Goal: Find specific page/section: Find specific page/section

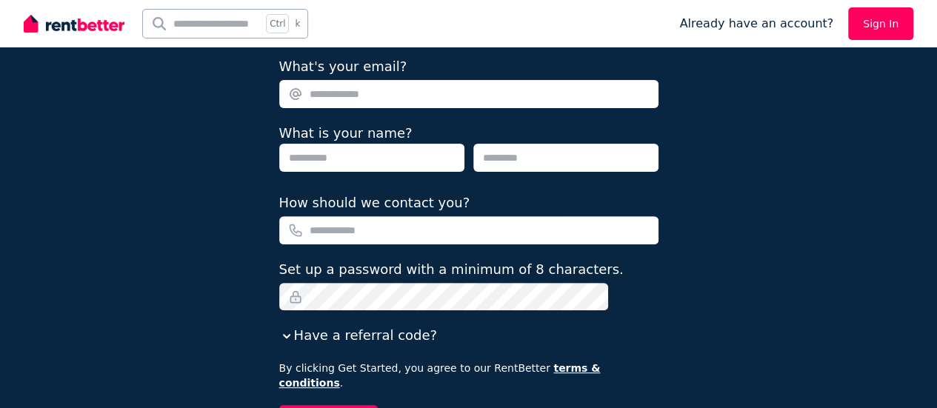
scroll to position [255, 0]
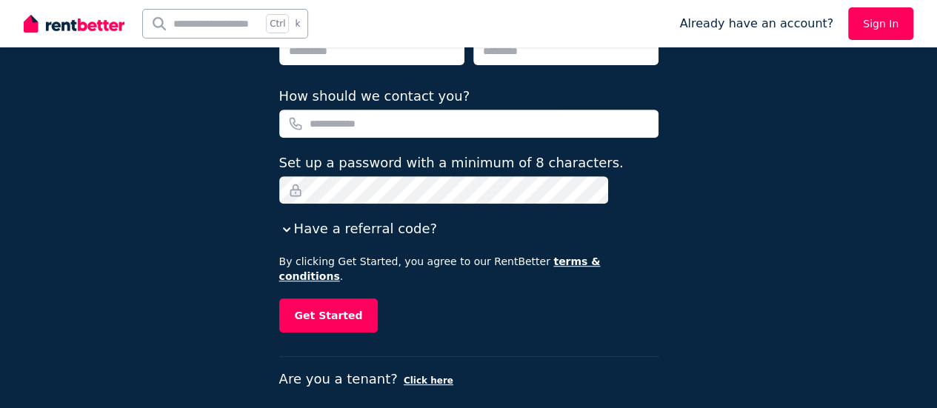
click at [875, 21] on link "Sign In" at bounding box center [881, 23] width 65 height 33
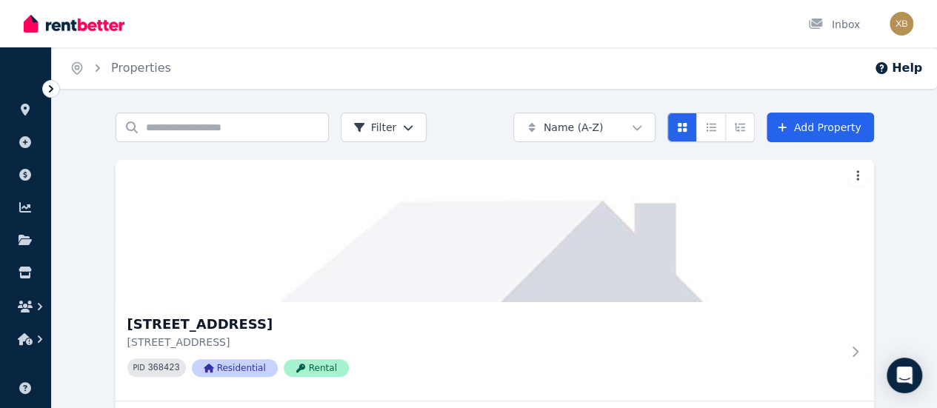
scroll to position [74, 0]
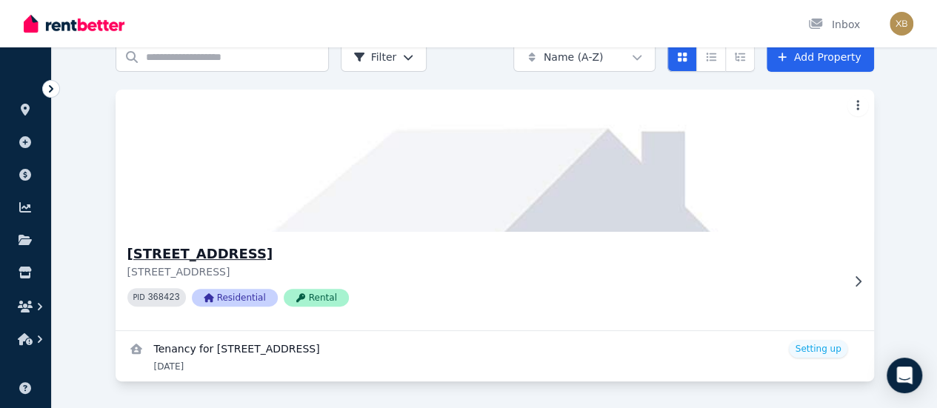
click at [325, 283] on div "[STREET_ADDRESS] PID 368423 Residential Rental" at bounding box center [495, 281] width 759 height 99
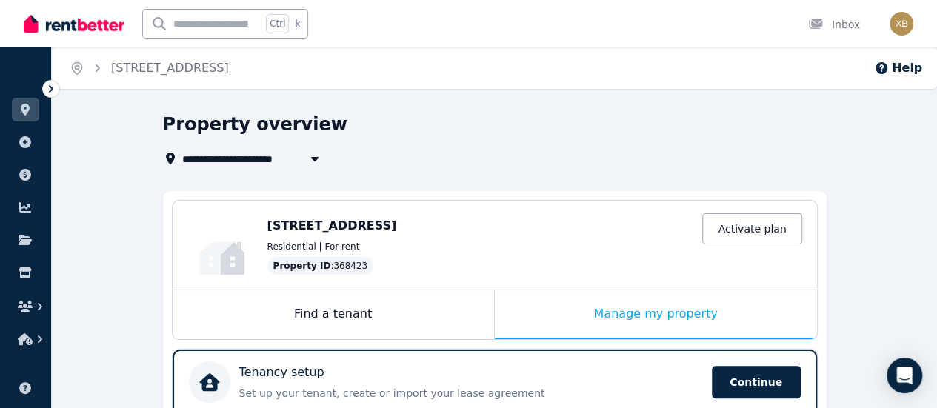
click at [248, 27] on input "text" at bounding box center [202, 24] width 119 height 28
type input "**********"
